Goal: Transaction & Acquisition: Book appointment/travel/reservation

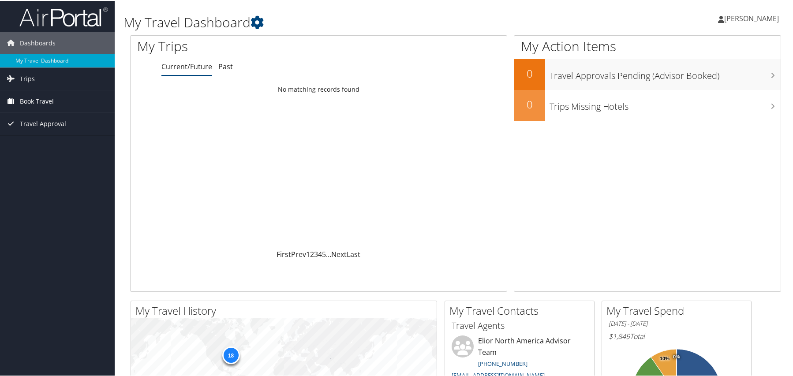
click at [23, 101] on span "Book Travel" at bounding box center [37, 101] width 34 height 22
click at [35, 140] on link "Book/Manage Online Trips" at bounding box center [57, 144] width 115 height 13
